Goal: Transaction & Acquisition: Purchase product/service

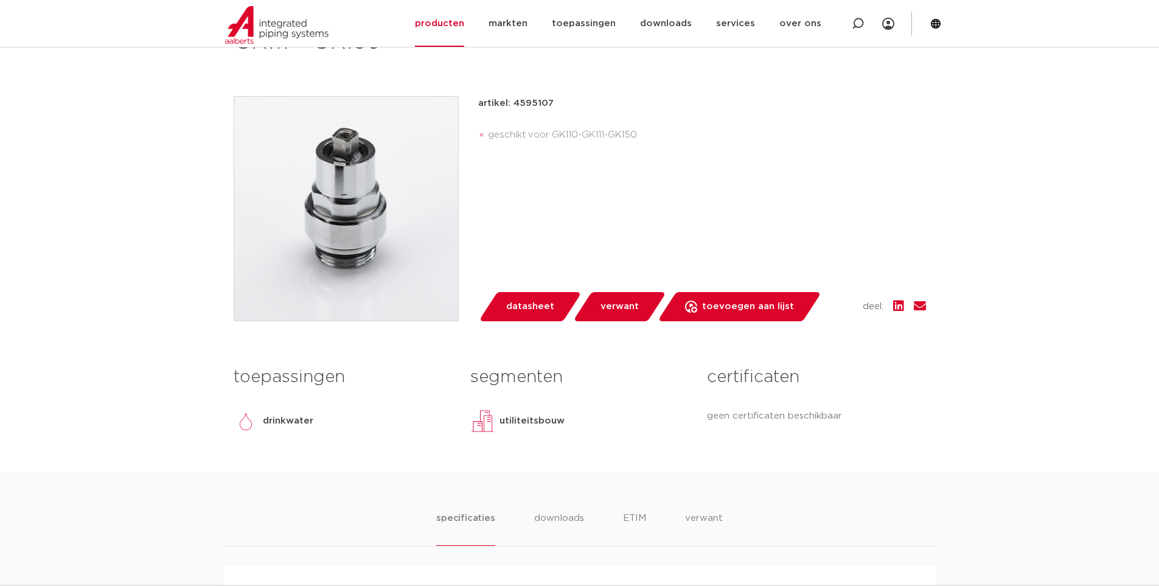
scroll to position [487, 0]
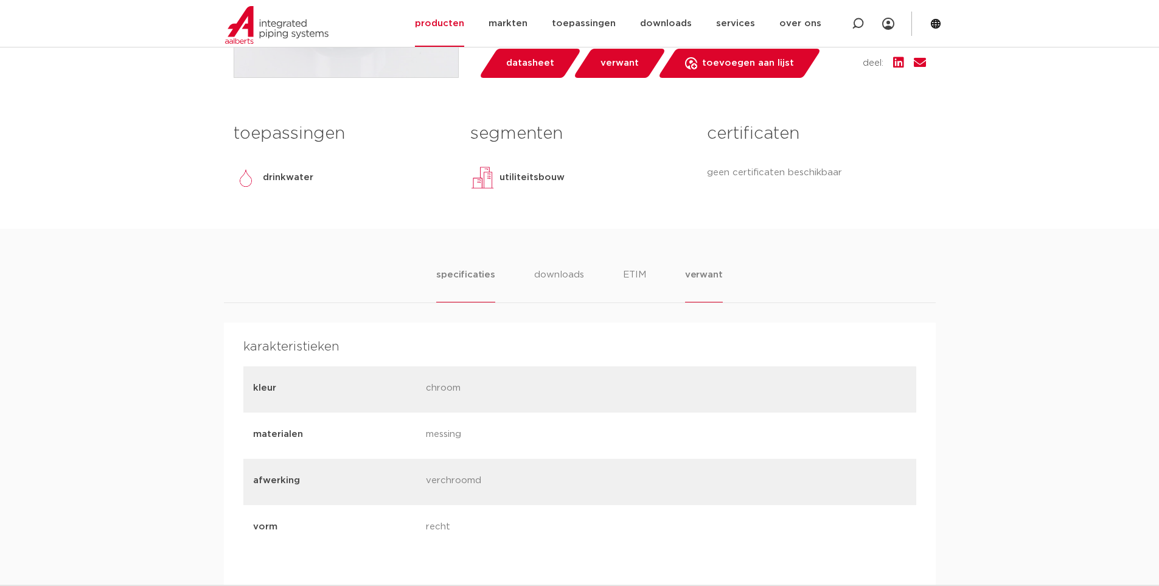
click at [706, 285] on li "verwant" at bounding box center [704, 285] width 38 height 35
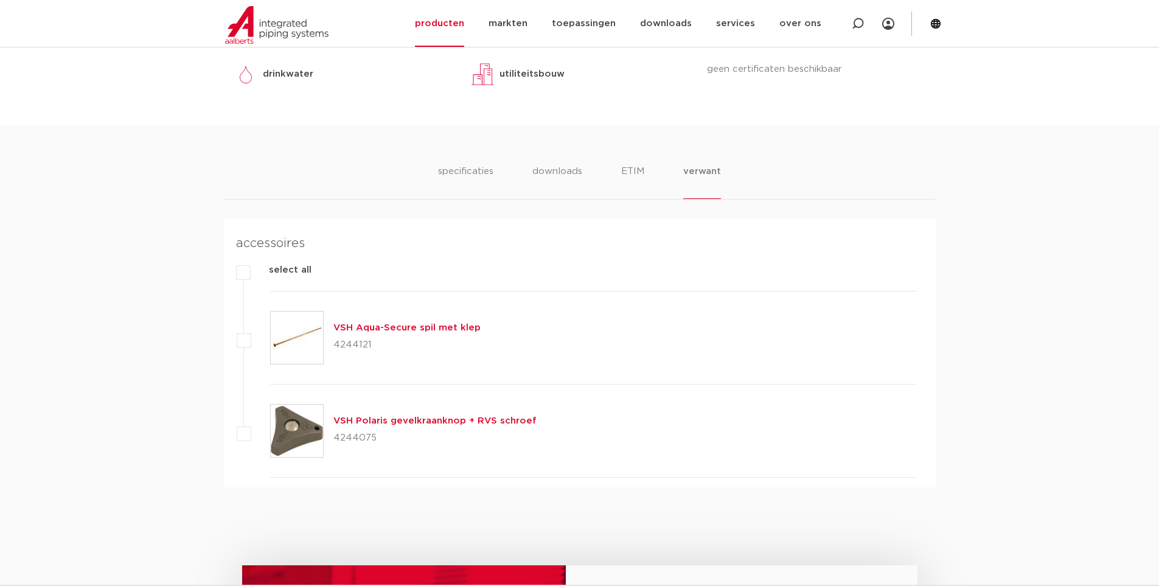
scroll to position [730, 0]
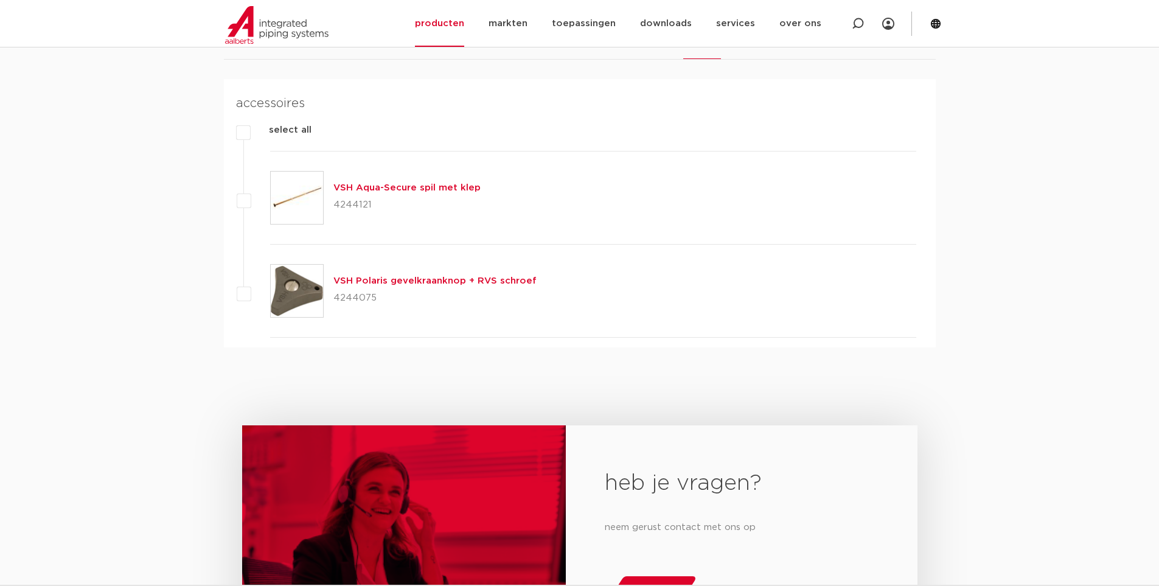
click at [359, 299] on p "4244075" at bounding box center [434, 297] width 203 height 19
copy p "4244075"
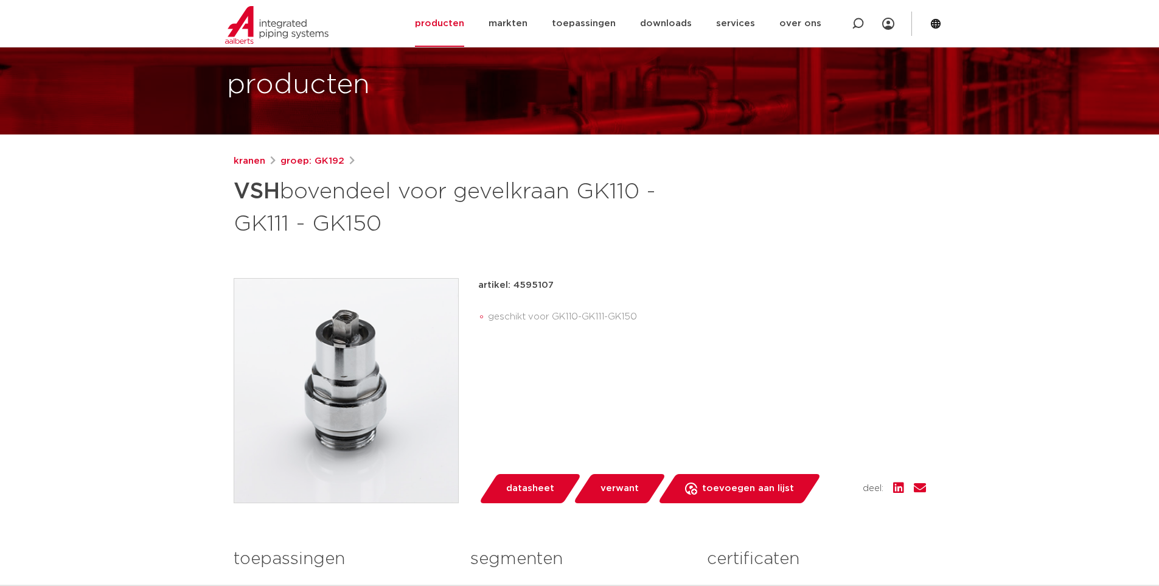
scroll to position [61, 0]
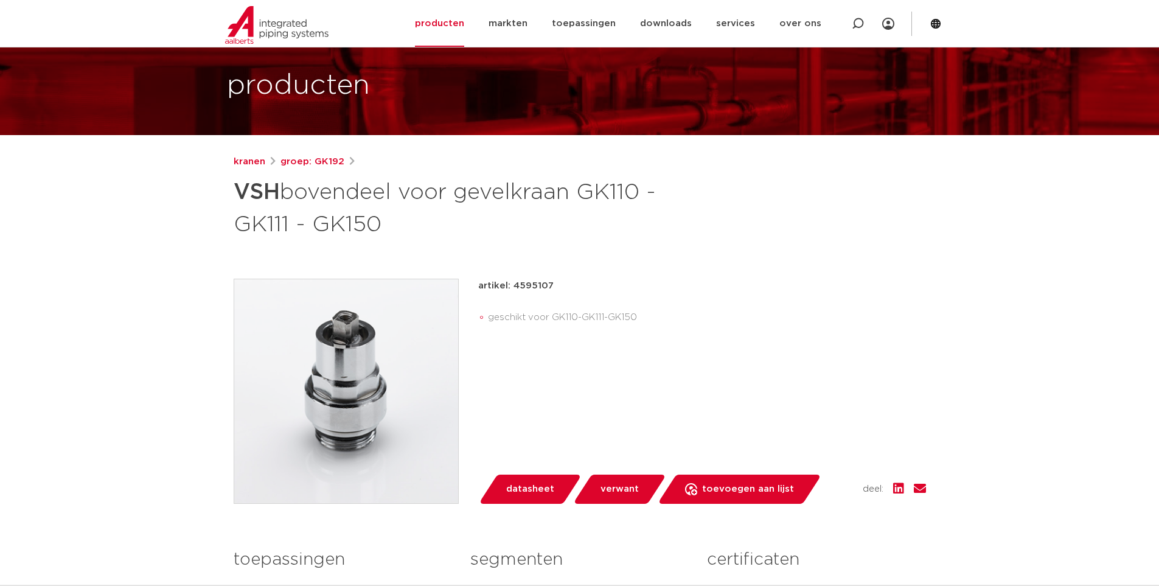
click at [603, 202] on h1 "VSH bovendeel voor gevelkraan GK110 - GK111 - GK150" at bounding box center [462, 207] width 457 height 66
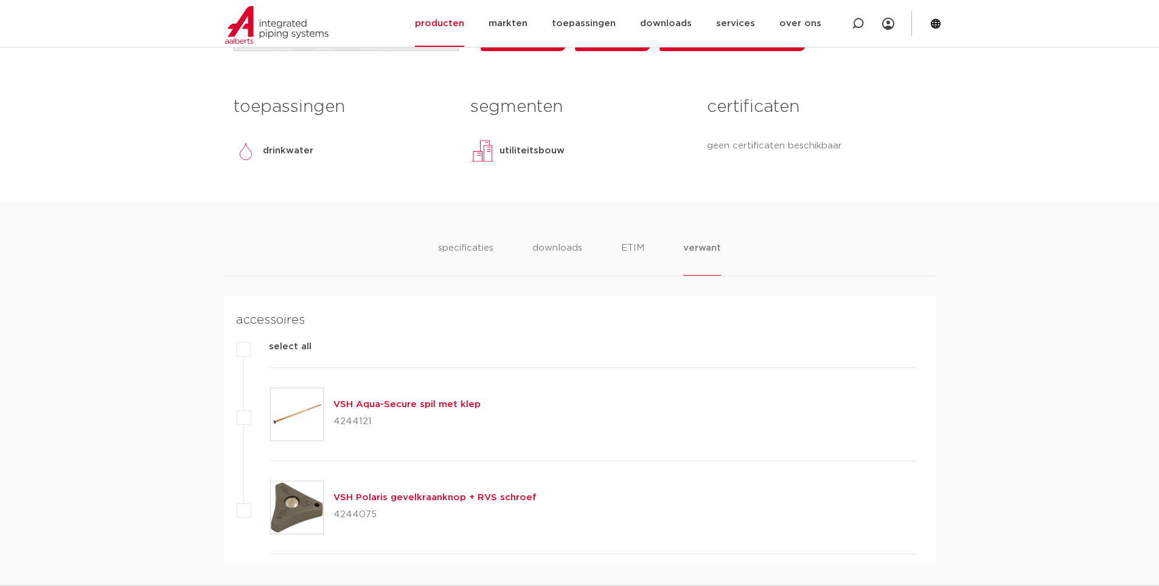
scroll to position [608, 0]
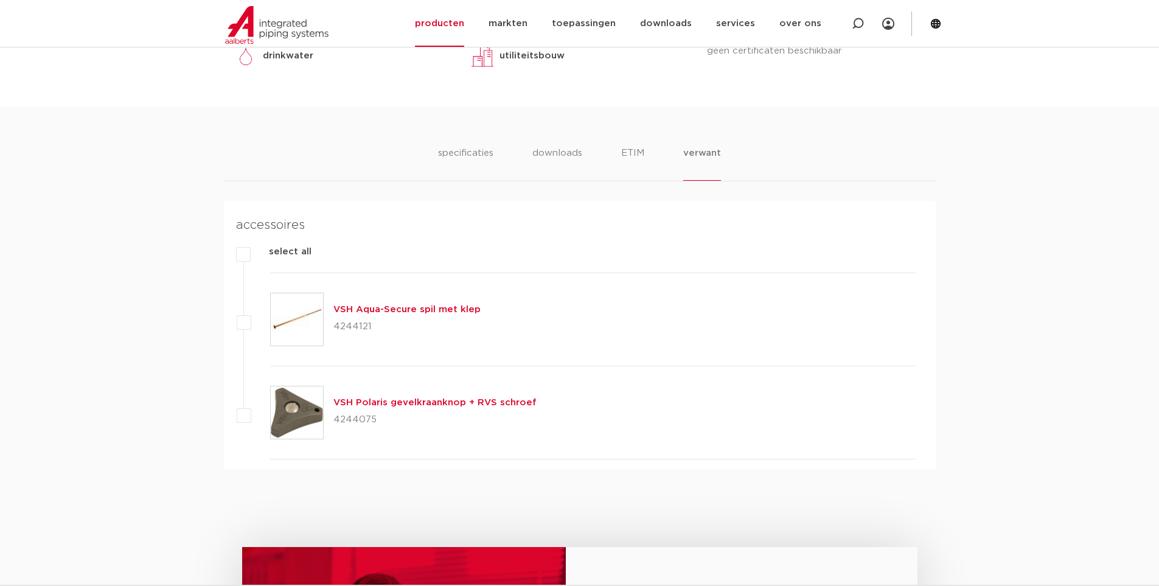
click at [350, 420] on p "4244075" at bounding box center [434, 419] width 203 height 19
copy p "4244075"
click at [415, 308] on link "VSH Aqua-Secure spil met klep" at bounding box center [406, 309] width 147 height 9
